Goal: Task Accomplishment & Management: Manage account settings

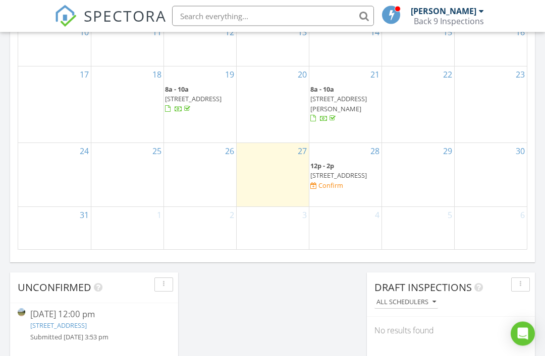
scroll to position [753, 0]
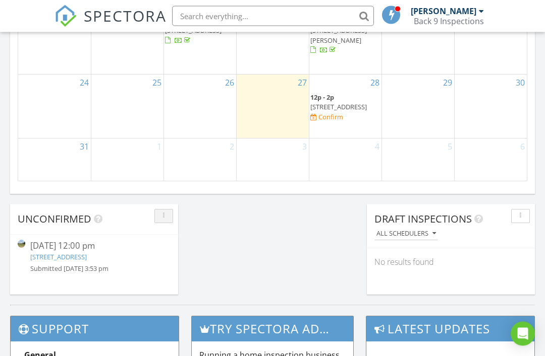
click at [164, 219] on icon "button" at bounding box center [164, 216] width 2 height 7
click at [139, 284] on div "Unconfirmed 08/28/25 12:00 pm 224 Quail Run N, Altus, OK 73521 Submitted 08/27/…" at bounding box center [94, 249] width 168 height 91
click at [71, 257] on link "224 Quail Run N, Altus, OK 73521" at bounding box center [58, 257] width 56 height 9
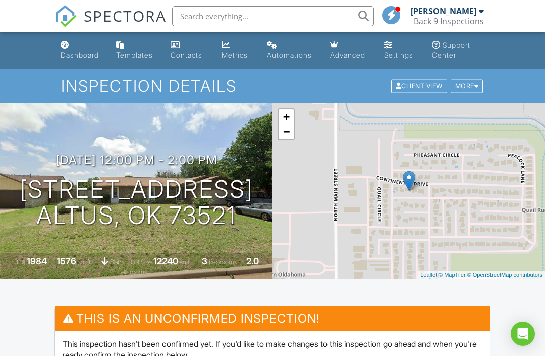
click at [470, 85] on div "More" at bounding box center [466, 87] width 33 height 14
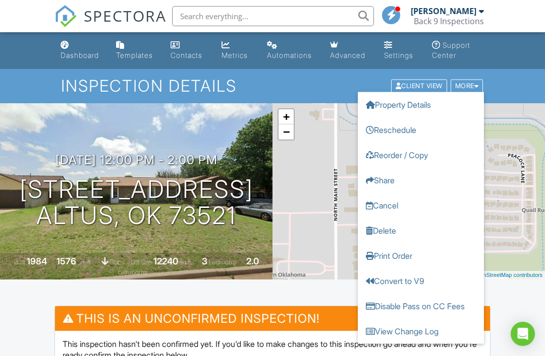
click at [422, 130] on link "Reschedule" at bounding box center [420, 129] width 126 height 25
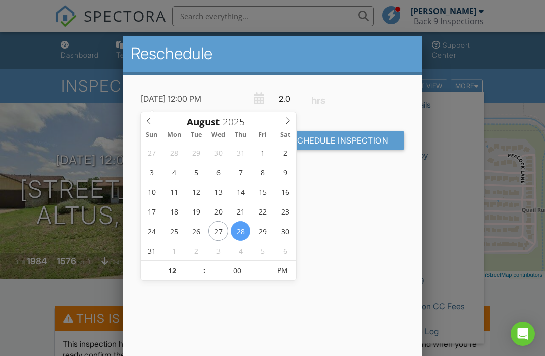
type input "[DATE] 12:00 PM"
click at [183, 274] on input "12" at bounding box center [172, 271] width 62 height 20
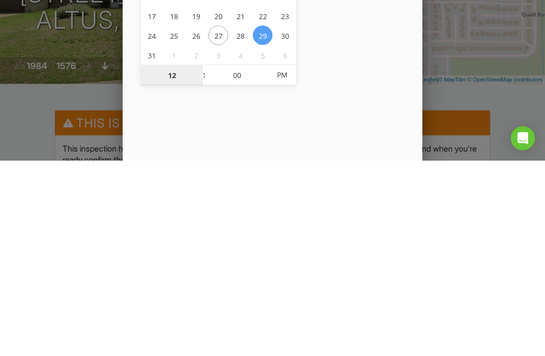
type input "08"
click at [275, 261] on span "PM" at bounding box center [282, 271] width 28 height 20
type input "[DATE] 8:00 AM"
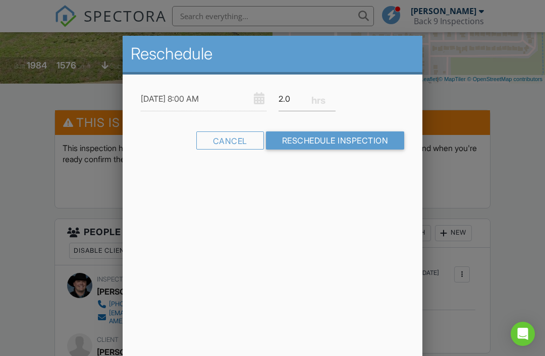
click at [377, 143] on input "Reschedule Inspection" at bounding box center [335, 141] width 139 height 18
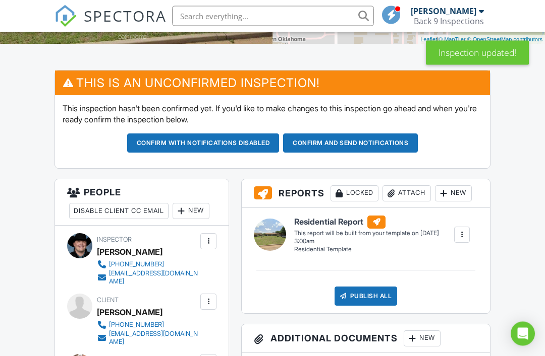
scroll to position [257, 0]
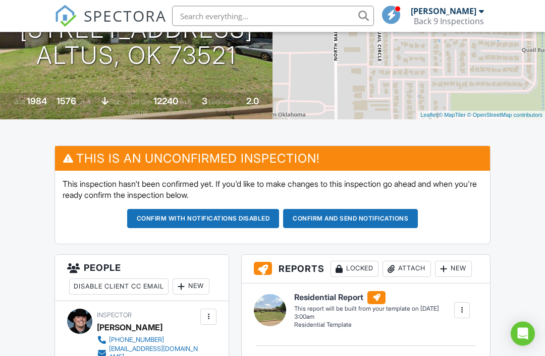
click at [279, 219] on button "Confirm and send notifications" at bounding box center [203, 219] width 152 height 19
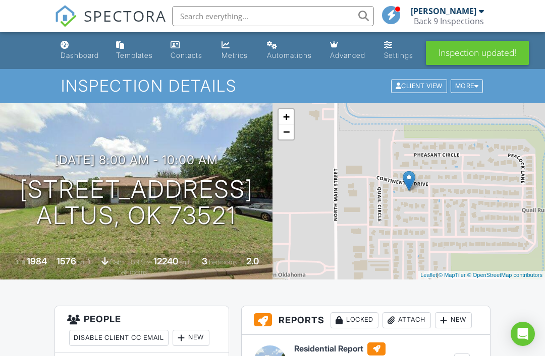
click at [75, 50] on link "Dashboard" at bounding box center [79, 50] width 47 height 29
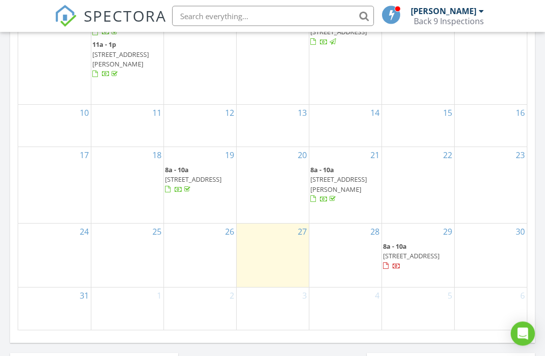
scroll to position [604, 0]
